Goal: Task Accomplishment & Management: Use online tool/utility

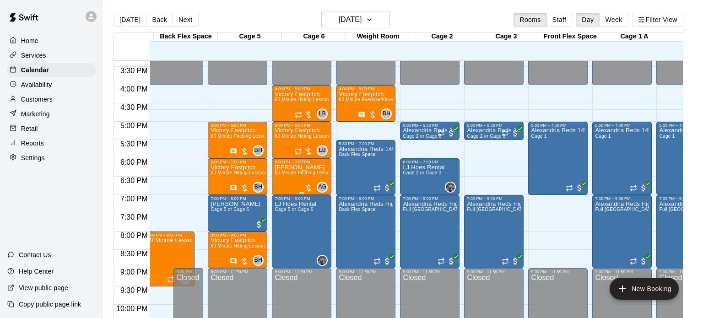
scroll to position [0, 134]
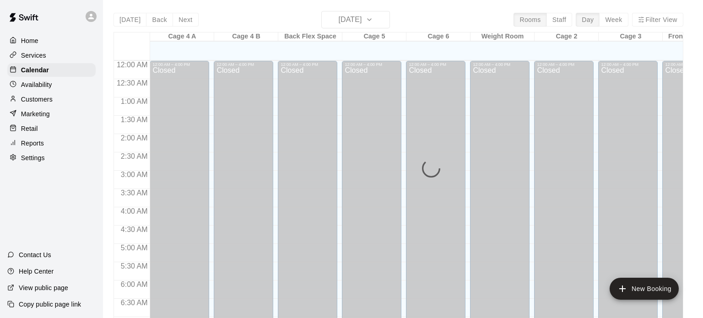
scroll to position [583, 0]
